Goal: Navigation & Orientation: Find specific page/section

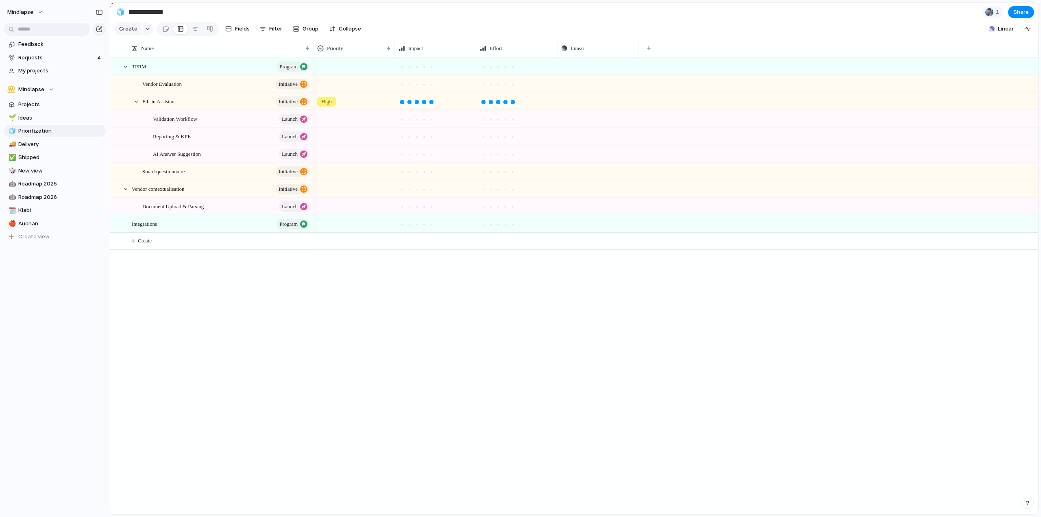
click at [168, 88] on span "Vendor Evaluation" at bounding box center [161, 83] width 39 height 9
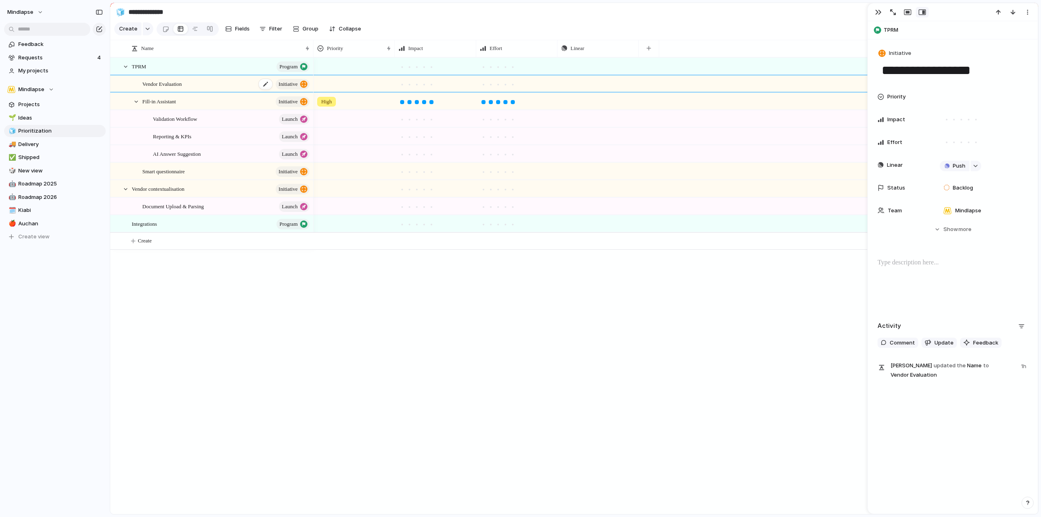
click at [168, 88] on span "Vendor Evaluation" at bounding box center [161, 83] width 39 height 9
click at [50, 197] on span "Roadmap 2026" at bounding box center [60, 197] width 85 height 8
type input "**********"
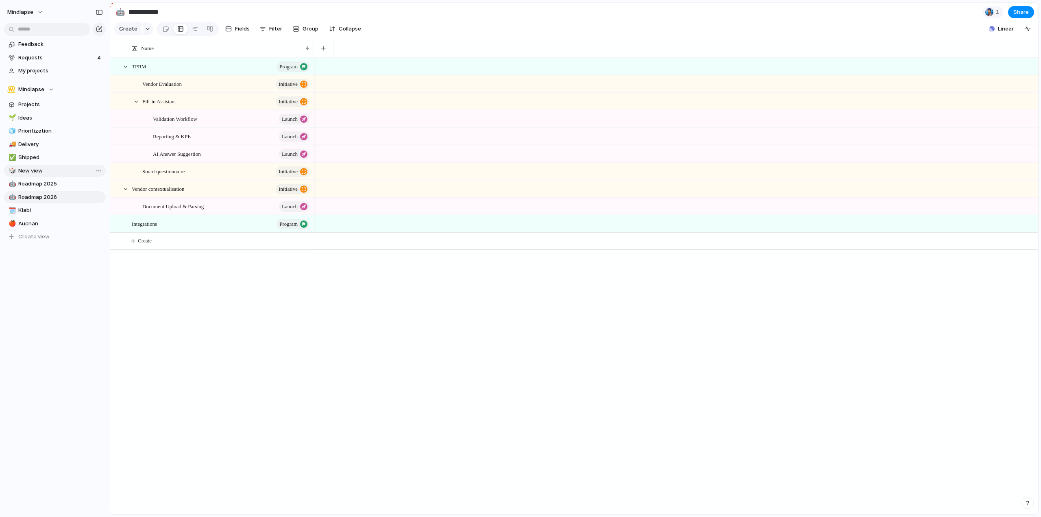
click at [55, 175] on span "New view" at bounding box center [60, 171] width 85 height 8
click at [51, 127] on link "🧊 Prioritization" at bounding box center [55, 131] width 102 height 12
type input "**********"
click at [47, 110] on link "Projects" at bounding box center [55, 104] width 102 height 12
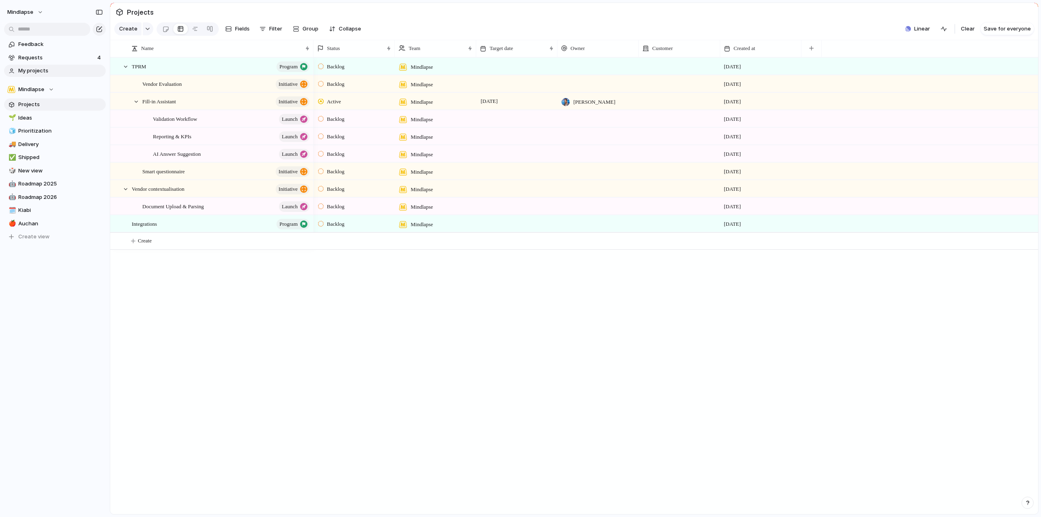
click at [44, 65] on link "My projects" at bounding box center [55, 71] width 102 height 12
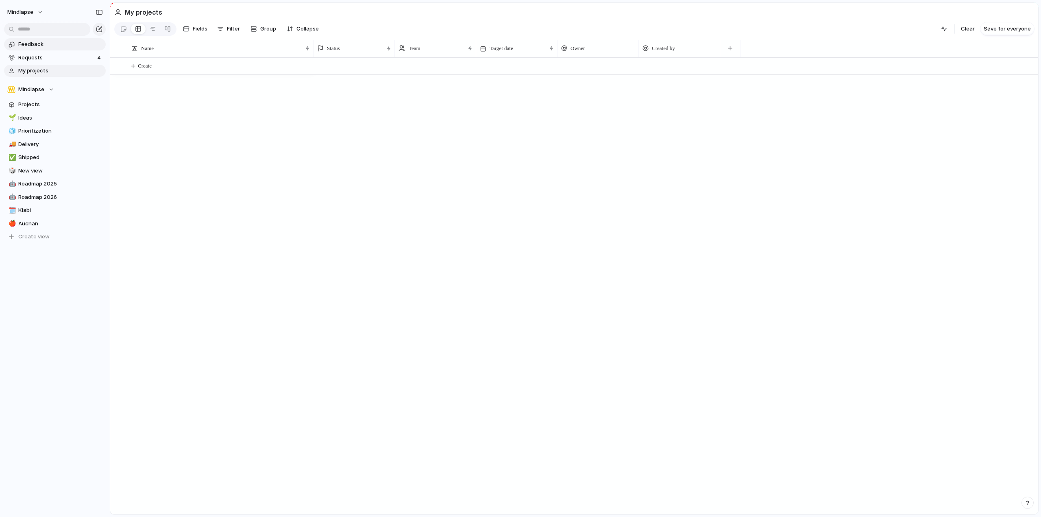
click at [45, 47] on span "Feedback" at bounding box center [60, 44] width 85 height 8
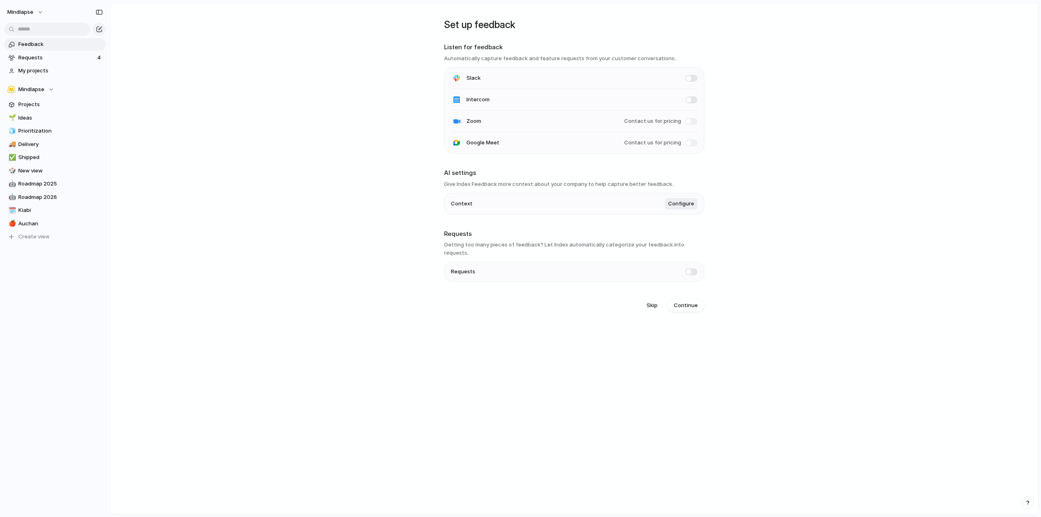
click at [33, 43] on span "Feedback" at bounding box center [60, 44] width 85 height 8
click at [34, 48] on link "Feedback" at bounding box center [55, 44] width 102 height 12
click at [36, 59] on span "Requests" at bounding box center [56, 58] width 76 height 8
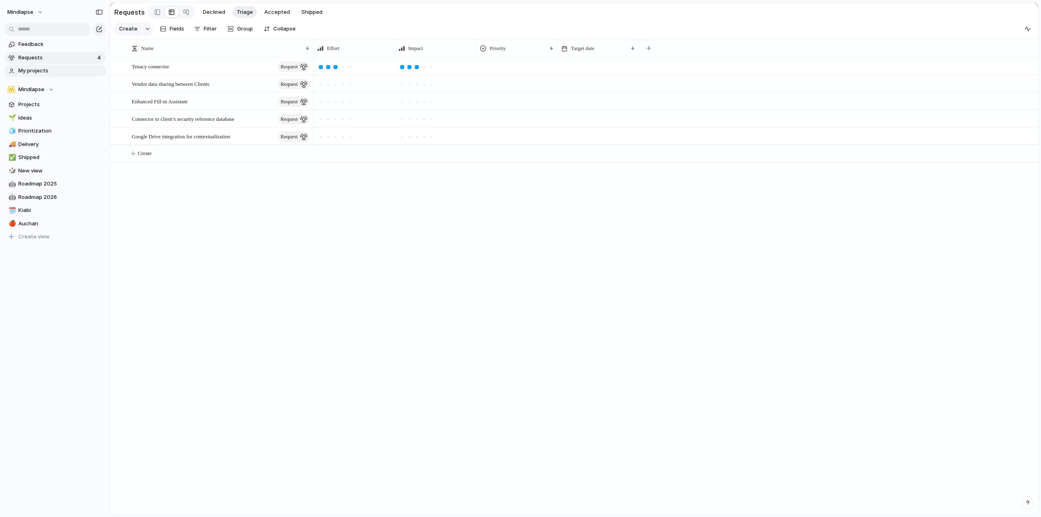
click at [36, 71] on span "My projects" at bounding box center [60, 71] width 85 height 8
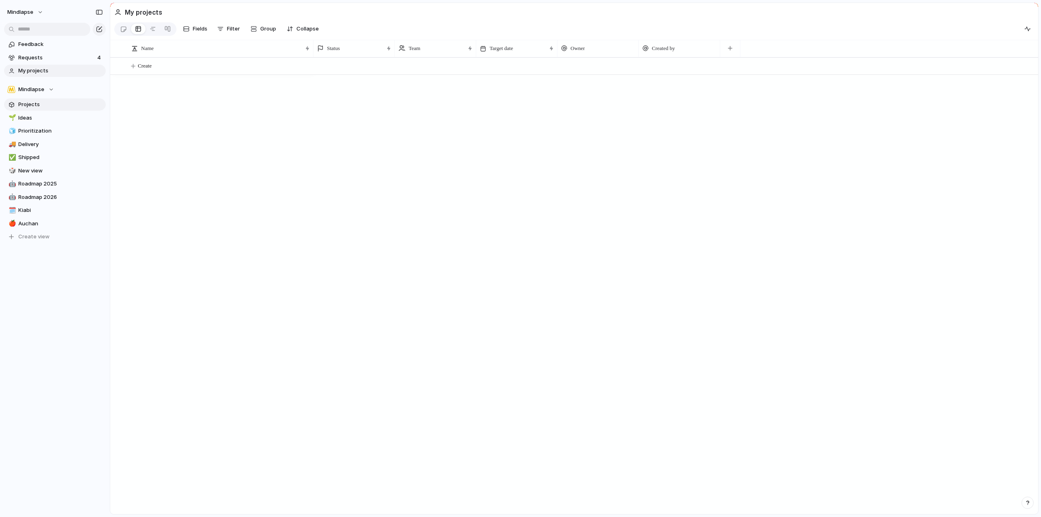
click at [43, 104] on span "Projects" at bounding box center [60, 104] width 85 height 8
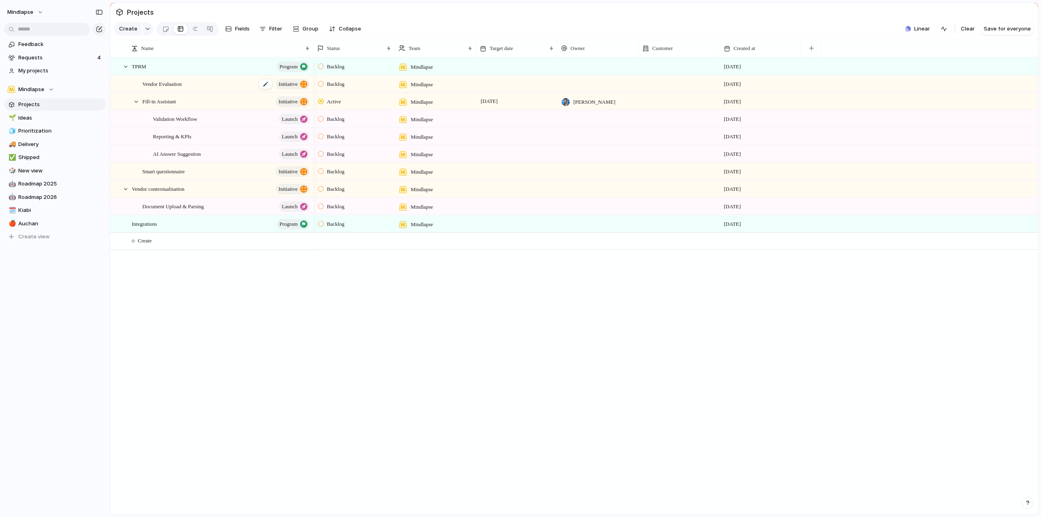
click at [168, 85] on span "Vendor Evaluation" at bounding box center [161, 83] width 39 height 9
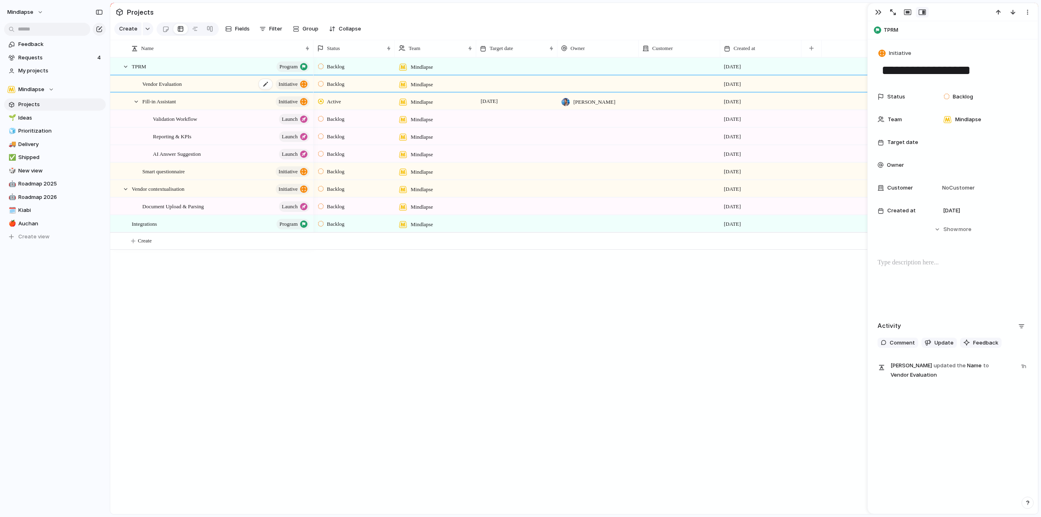
click at [168, 85] on span "Vendor Evaluation" at bounding box center [161, 83] width 39 height 9
